Goal: Task Accomplishment & Management: Use online tool/utility

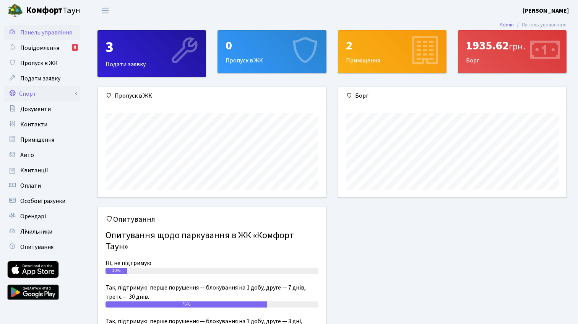
scroll to position [111, 228]
click at [36, 94] on link "Спорт" at bounding box center [42, 93] width 77 height 15
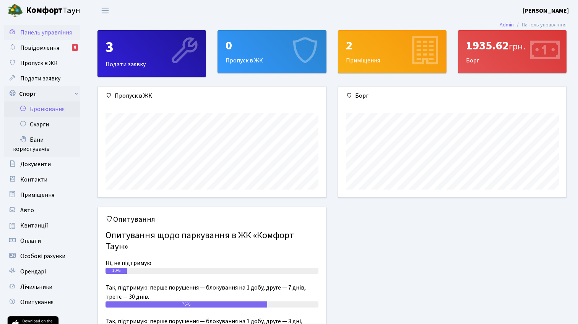
click at [61, 104] on link "Бронювання" at bounding box center [42, 108] width 77 height 15
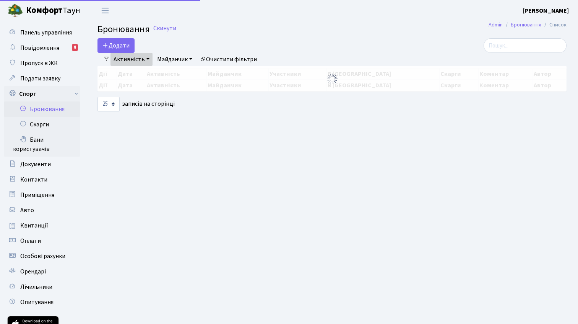
select select "25"
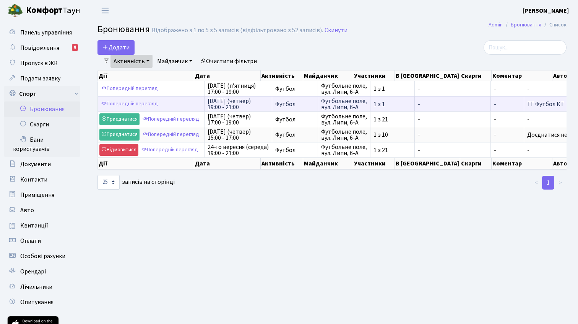
scroll to position [0, 81]
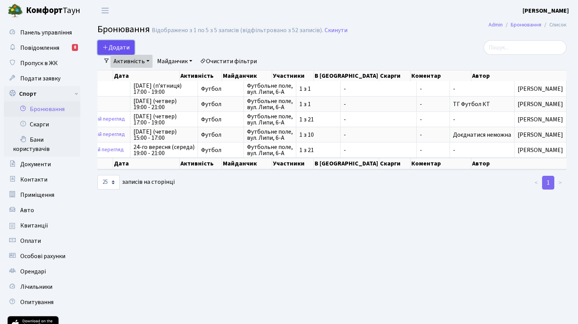
click at [121, 48] on button "Додати" at bounding box center [116, 47] width 37 height 15
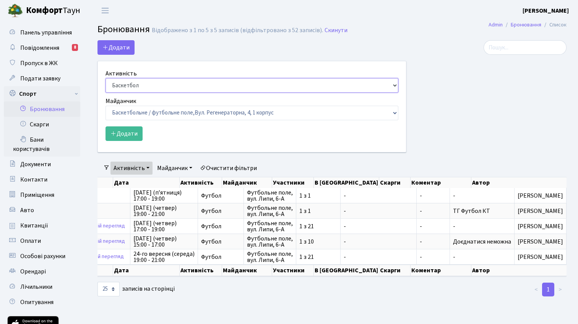
click at [198, 86] on select "Баскетбол Волейбол Йога Катання на роликах Настільний теніс Теніс Футбол Фітнес" at bounding box center [252, 85] width 293 height 15
select select "2"
click at [106, 78] on select "Баскетбол Волейбол Йога Катання на роликах Настільний теніс Теніс Футбол Фітнес" at bounding box center [252, 85] width 293 height 15
click at [148, 114] on select "Баскетбольне / футбольне поле, Вул. Регенераторна, 4, 1 корпус Баскетбольне пол…" at bounding box center [252, 113] width 293 height 15
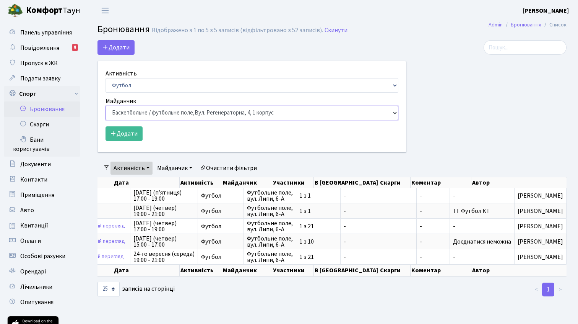
select select "10"
click at [106, 106] on select "Баскетбольне / футбольне поле, Вул. Регенераторна, 4, 1 корпус Баскетбольне пол…" at bounding box center [252, 113] width 293 height 15
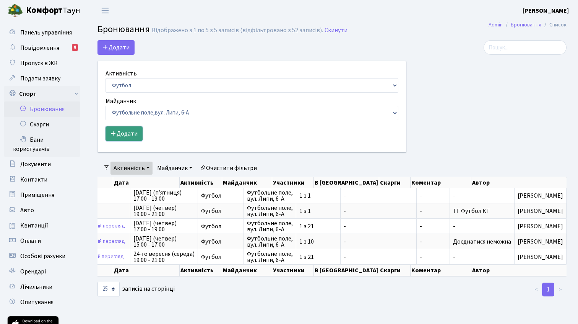
click at [139, 132] on button "Додати" at bounding box center [124, 133] width 37 height 15
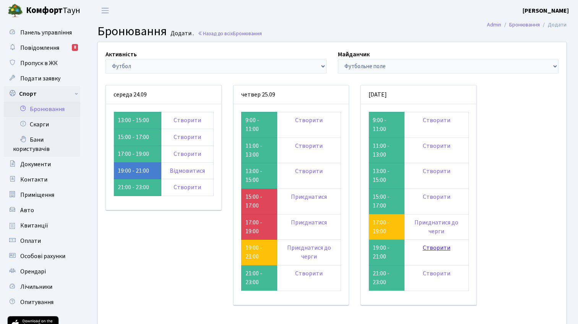
click at [430, 246] on link "Створити" at bounding box center [437, 247] width 28 height 8
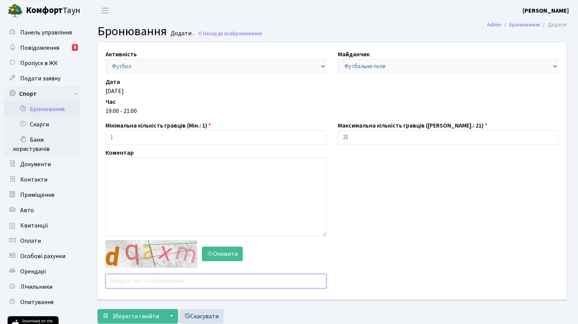
click at [150, 282] on input "text" at bounding box center [216, 281] width 221 height 15
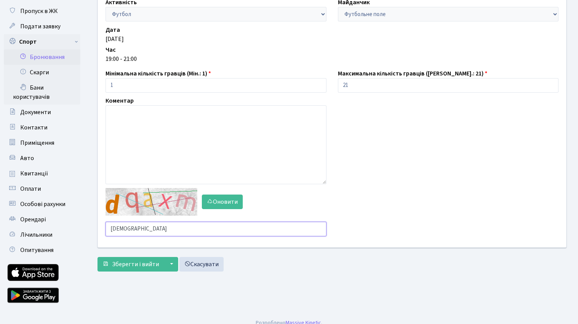
scroll to position [52, 0]
type input "[DEMOGRAPHIC_DATA]"
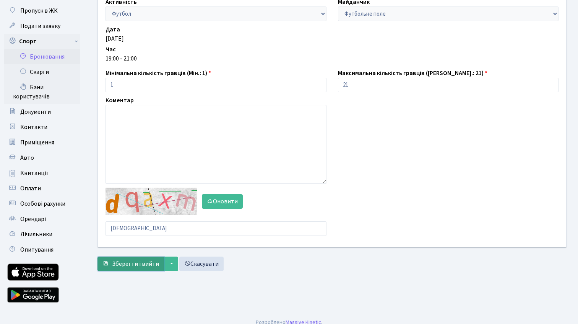
click at [135, 262] on span "Зберегти і вийти" at bounding box center [135, 263] width 47 height 8
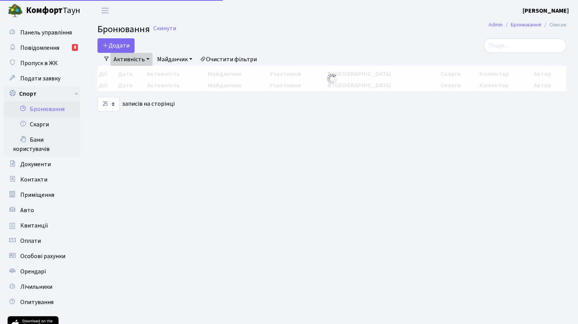
select select "25"
